Goal: Information Seeking & Learning: Stay updated

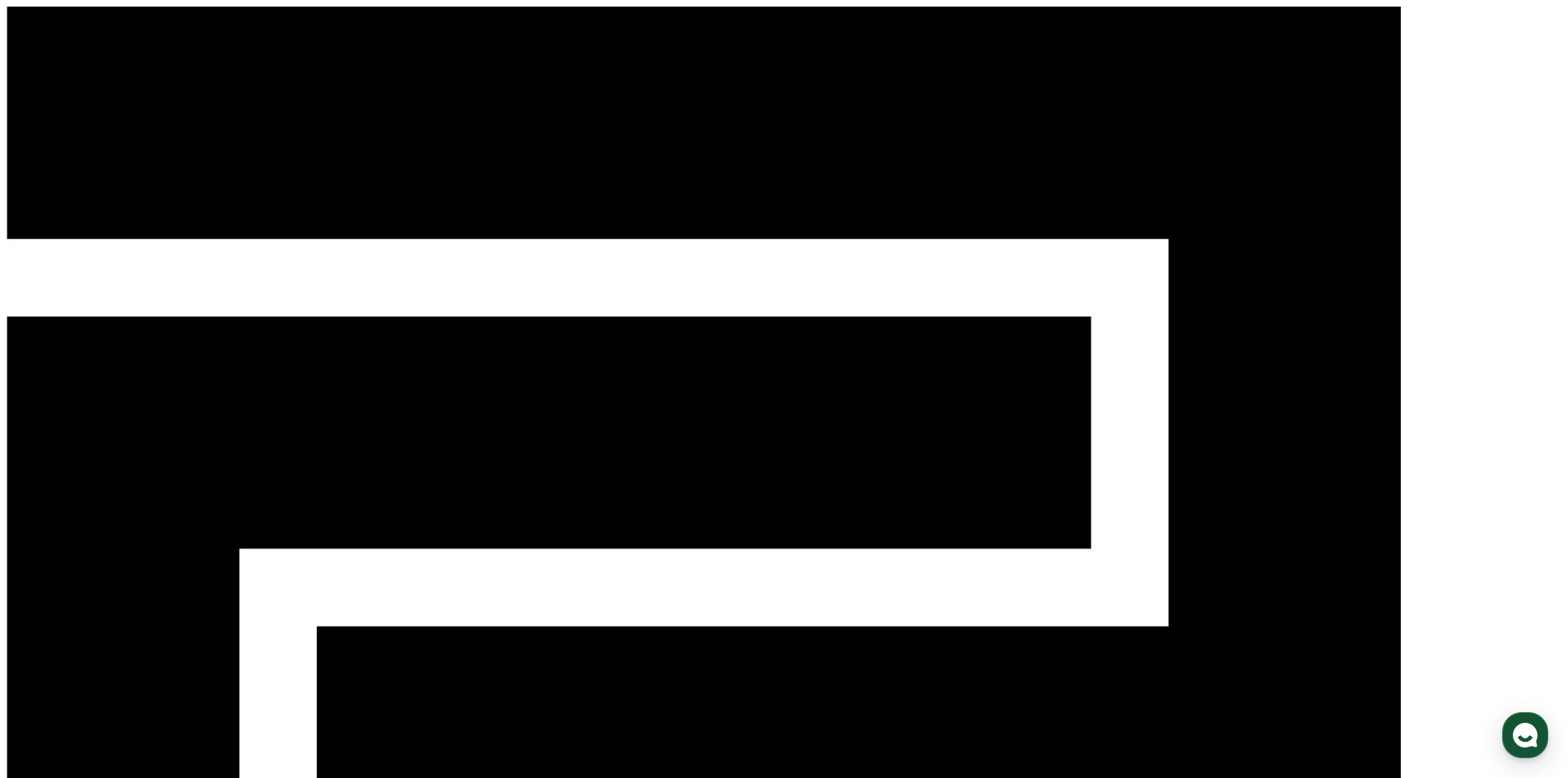
drag, startPoint x: 854, startPoint y: 620, endPoint x: 986, endPoint y: 154, distance: 484.3
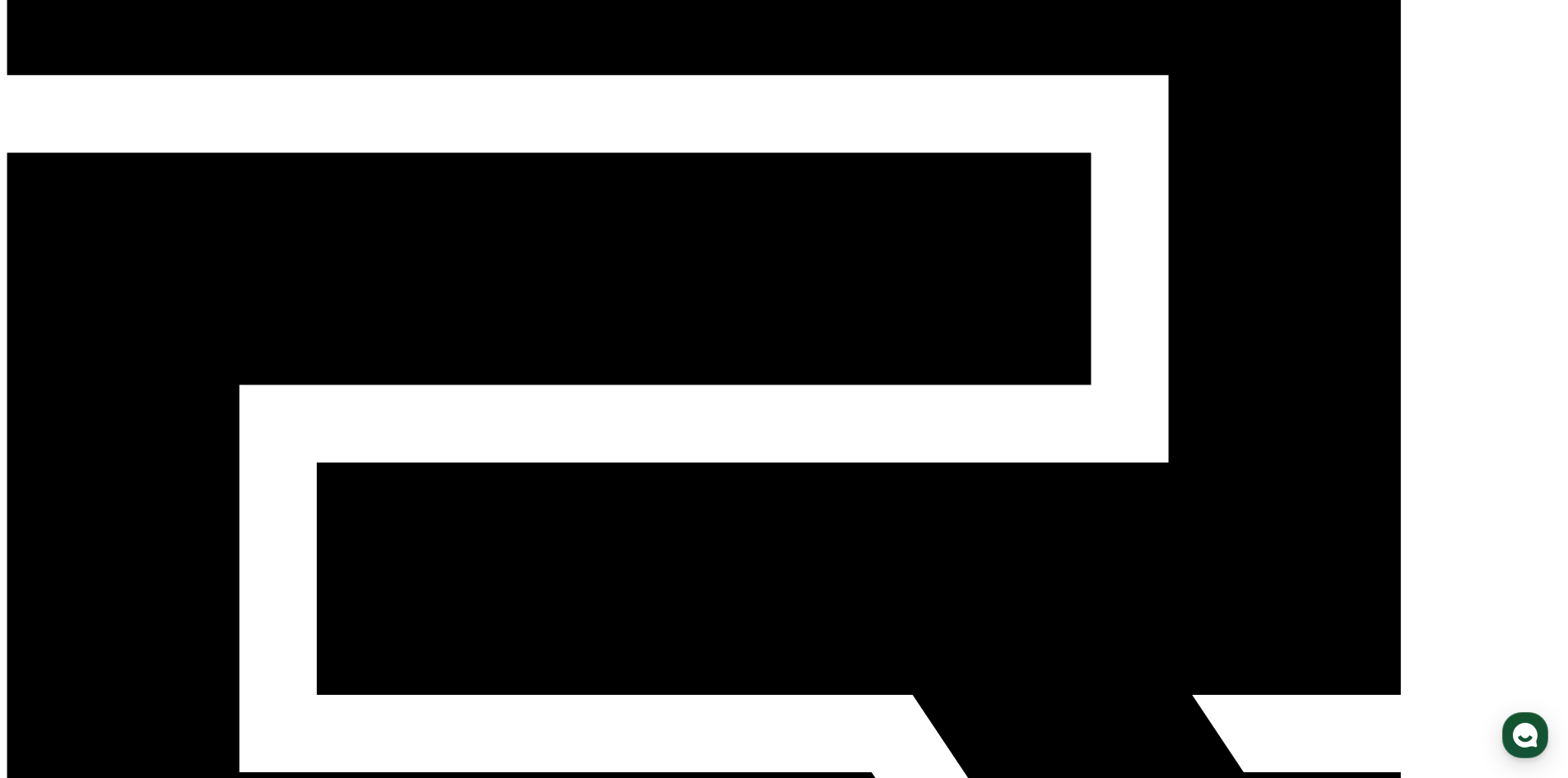
scroll to position [165, 0]
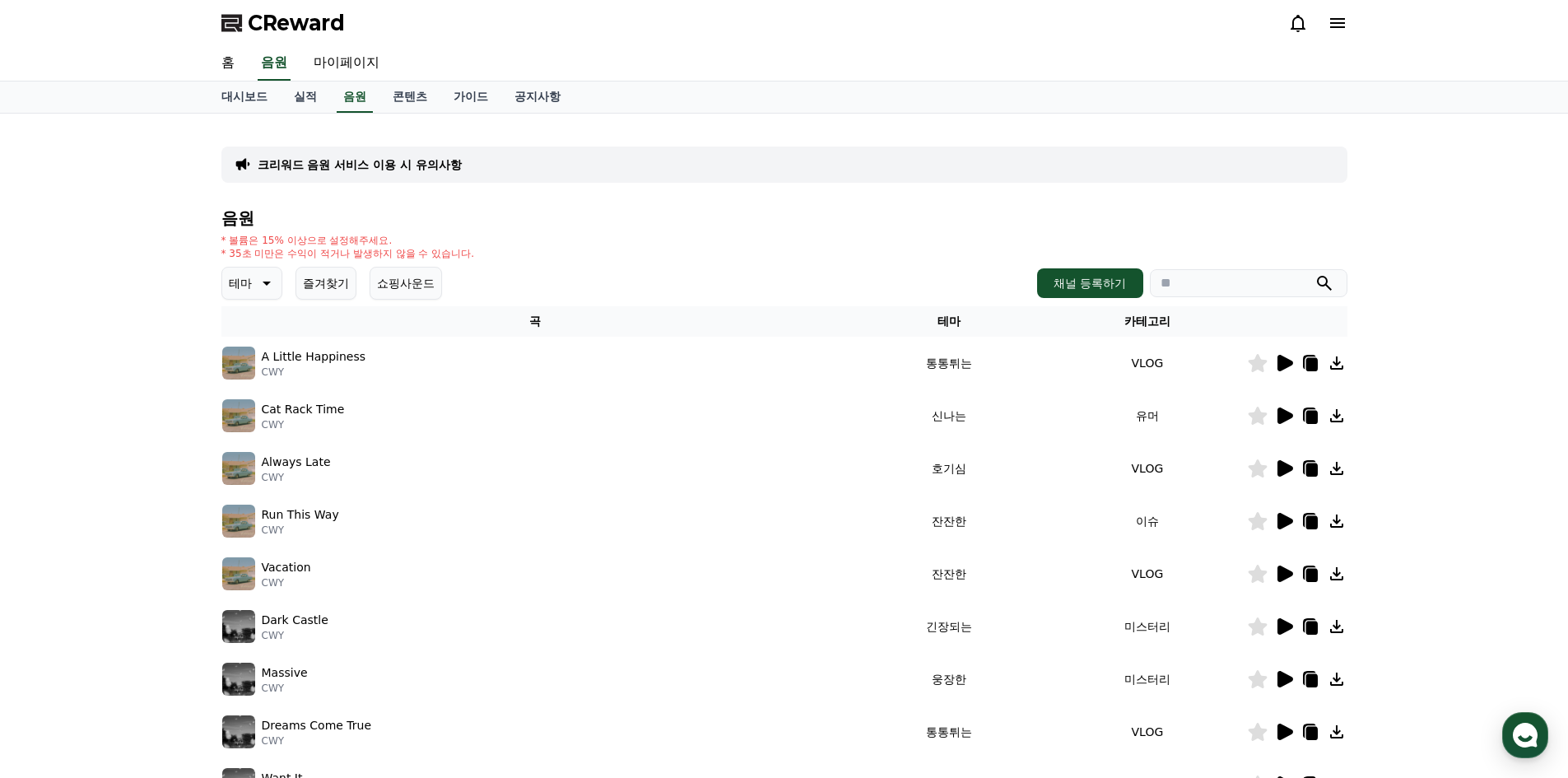
click at [266, 280] on icon at bounding box center [264, 283] width 20 height 20
click at [257, 457] on button "코믹한" at bounding box center [248, 462] width 48 height 36
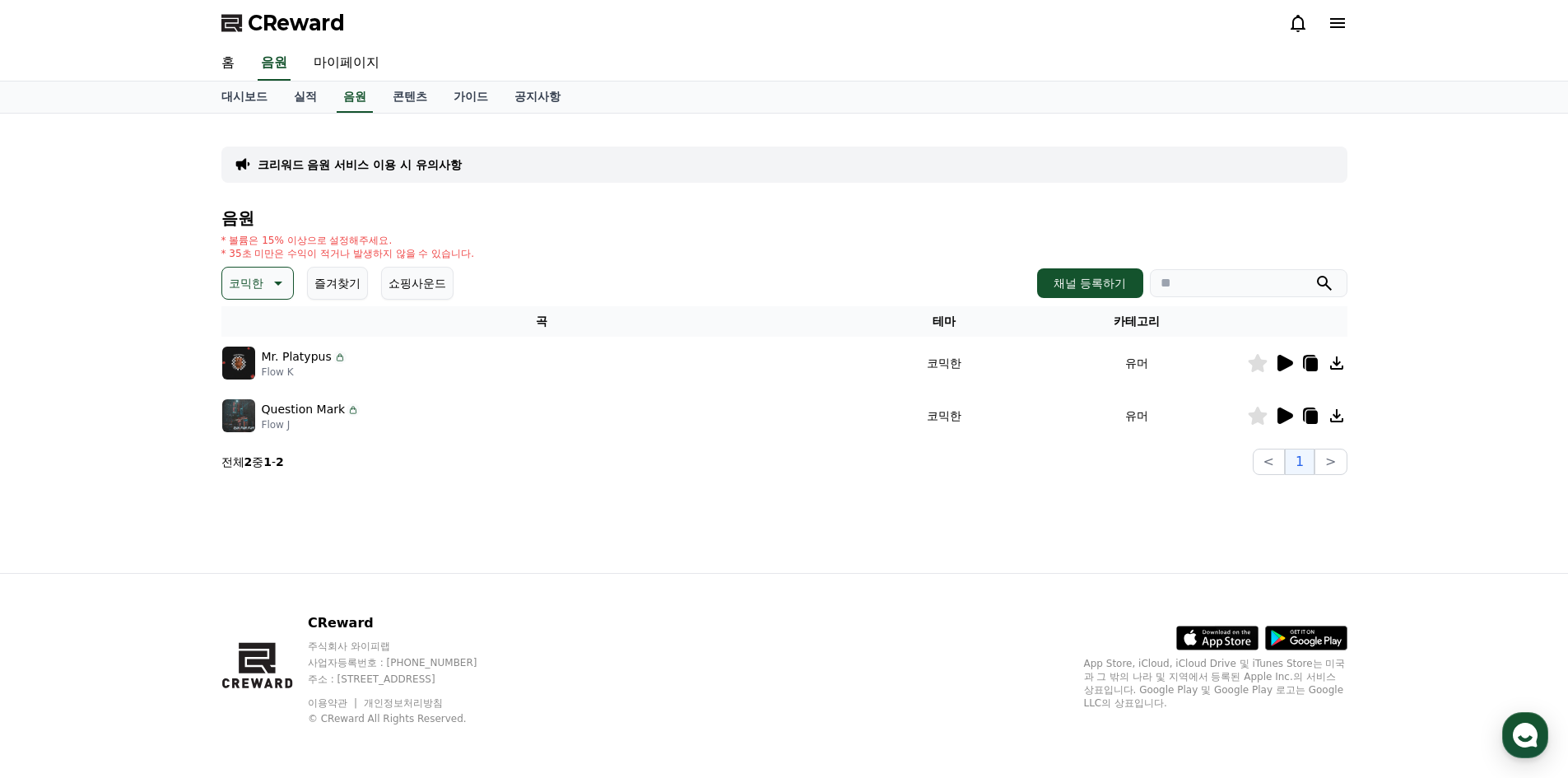
click at [1296, 369] on div at bounding box center [1297, 363] width 99 height 20
click at [1291, 365] on icon at bounding box center [1285, 363] width 16 height 17
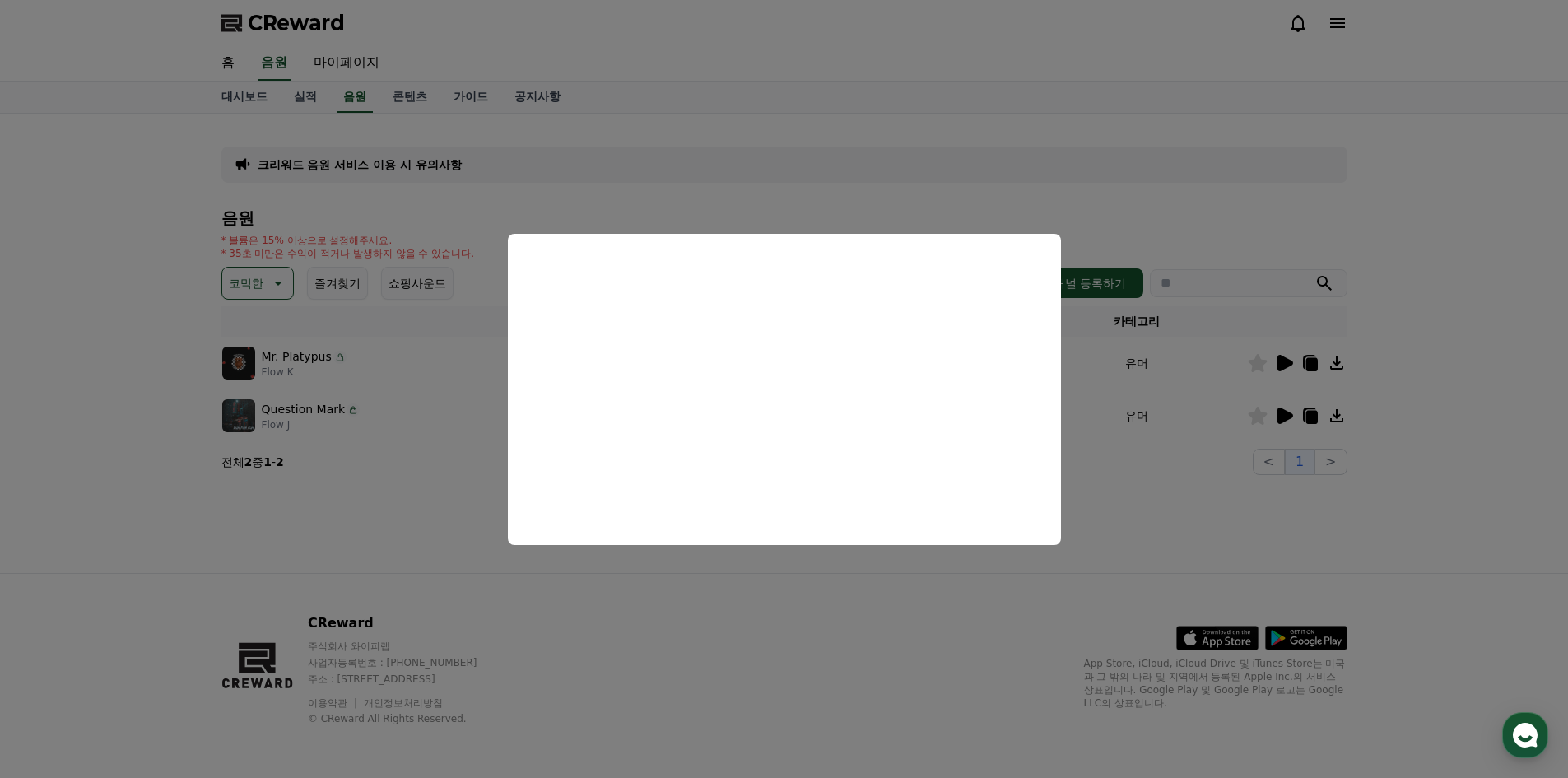
click at [429, 570] on button "close modal" at bounding box center [784, 389] width 1568 height 778
